Goal: Check status: Check status

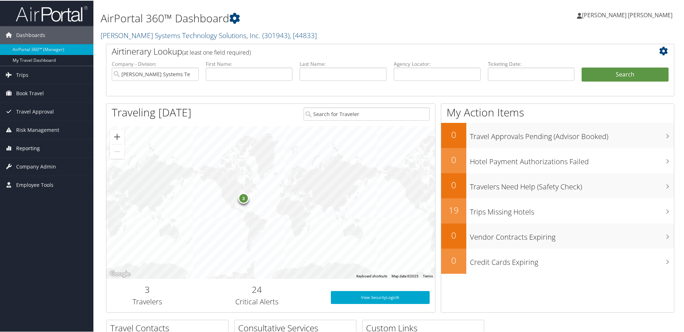
click at [25, 146] on span "Reporting" at bounding box center [28, 148] width 24 height 18
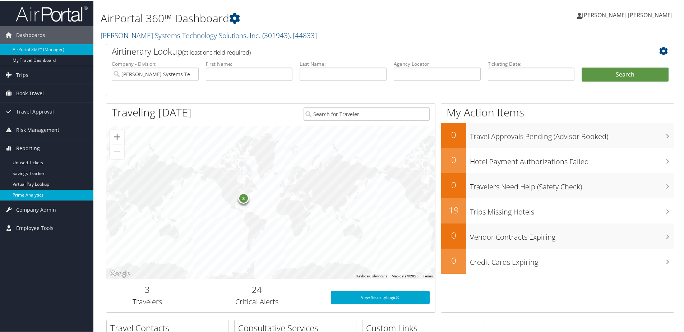
click at [30, 195] on link "Prime Analytics" at bounding box center [46, 194] width 93 height 11
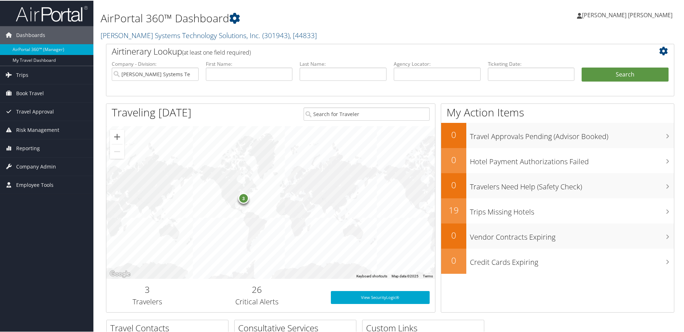
click at [349, 80] on li "Last Name:" at bounding box center [343, 76] width 94 height 33
click at [349, 77] on input "text" at bounding box center [342, 73] width 87 height 13
type input "[PERSON_NAME]"
click at [581, 67] on button "Search" at bounding box center [624, 74] width 87 height 14
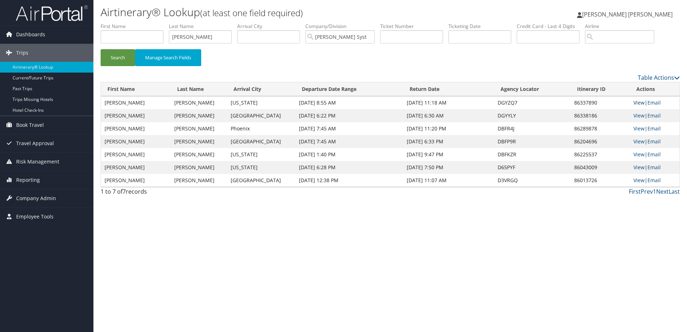
click at [635, 101] on link "View" at bounding box center [638, 102] width 11 height 7
click at [642, 114] on link "View" at bounding box center [638, 115] width 11 height 7
click at [634, 126] on link "View" at bounding box center [638, 128] width 11 height 7
click at [638, 140] on link "View" at bounding box center [638, 141] width 11 height 7
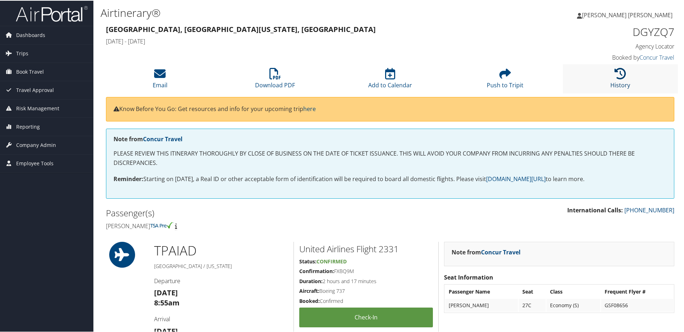
click at [614, 77] on icon at bounding box center [619, 72] width 11 height 11
click at [592, 70] on li "History" at bounding box center [620, 78] width 115 height 29
click at [614, 71] on icon at bounding box center [619, 72] width 11 height 11
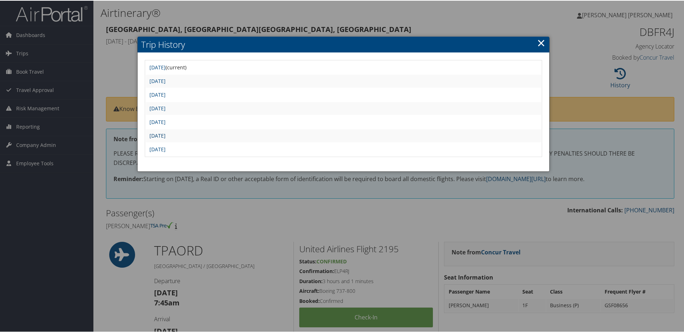
click at [166, 133] on link "Fri Sep 5 19:12:23 MDT 2025" at bounding box center [157, 134] width 16 height 7
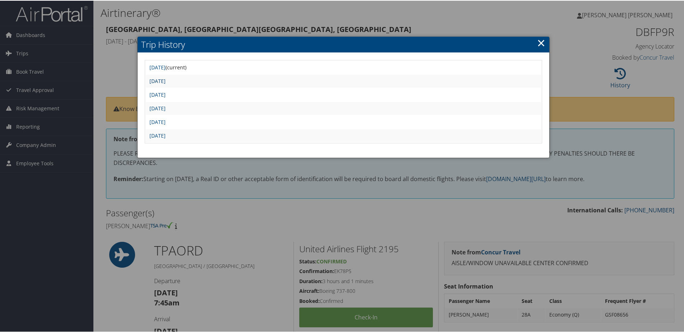
click at [166, 83] on link "Wed Sep 10 21:08:23 MDT 2025" at bounding box center [157, 80] width 16 height 7
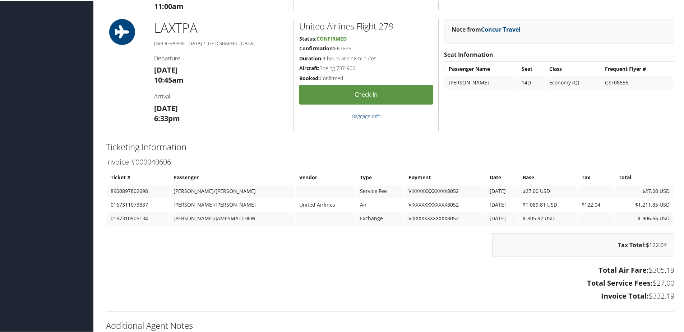
scroll to position [610, 0]
